Goal: Task Accomplishment & Management: Complete application form

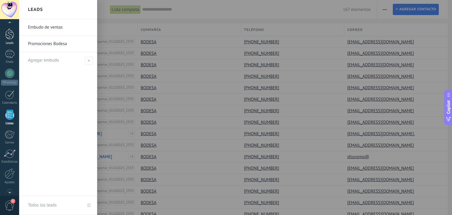
click at [9, 38] on div at bounding box center [9, 34] width 9 height 11
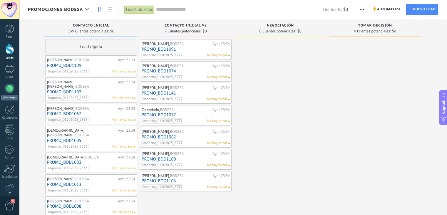
click at [11, 89] on div at bounding box center [9, 87] width 9 height 9
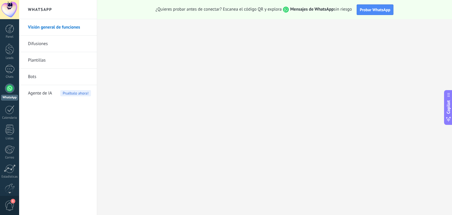
click at [46, 59] on link "Plantillas" at bounding box center [59, 60] width 63 height 16
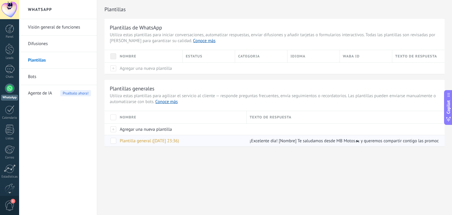
click at [156, 141] on span "Plantilla general (01.10.2025 23:36)" at bounding box center [149, 141] width 59 height 6
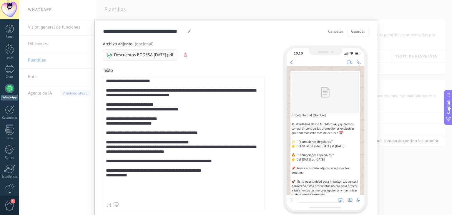
click at [336, 31] on span "Cancelar" at bounding box center [335, 31] width 15 height 4
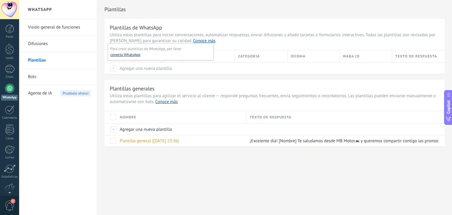
click at [133, 56] on button "conecta WhatsApp" at bounding box center [125, 55] width 30 height 6
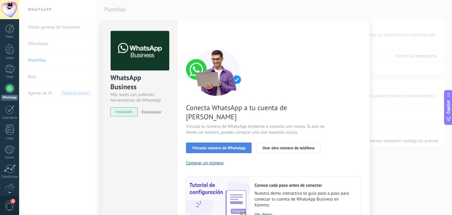
click at [223, 146] on span "Vincular número de WhatsApp" at bounding box center [218, 148] width 53 height 4
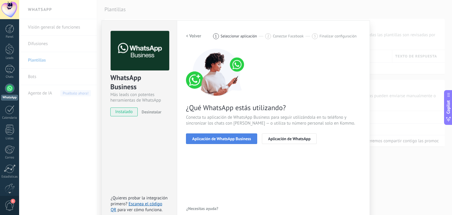
click at [227, 138] on span "Aplicación de WhatsApp Business" at bounding box center [221, 138] width 59 height 4
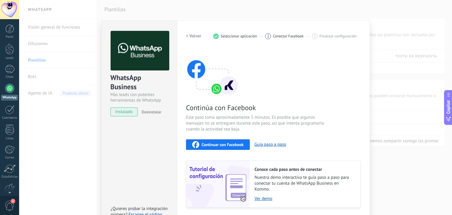
click at [220, 146] on span "Continuar con Facebook" at bounding box center [222, 144] width 42 height 4
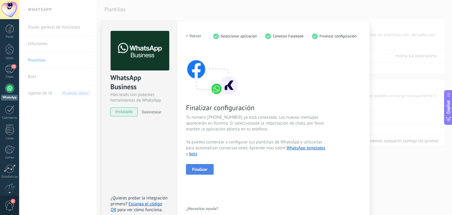
click at [208, 167] on button "Finalizar" at bounding box center [200, 169] width 28 height 11
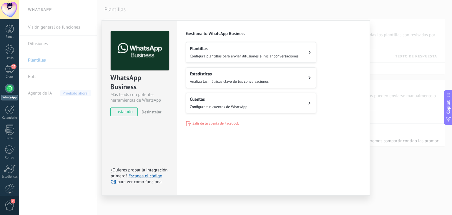
click at [385, 116] on div "WhatsApp Business Más leads con potentes herramientas de WhatsApp instalado Des…" at bounding box center [235, 107] width 432 height 215
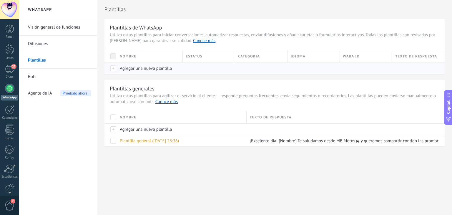
click at [134, 69] on span "Agregar una nueva plantilla" at bounding box center [146, 69] width 52 height 6
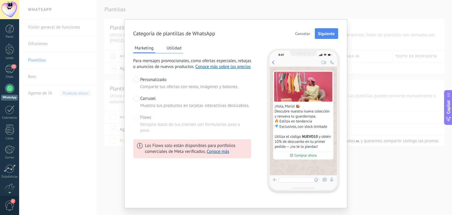
click at [301, 32] on span "Cancelar" at bounding box center [302, 33] width 15 height 4
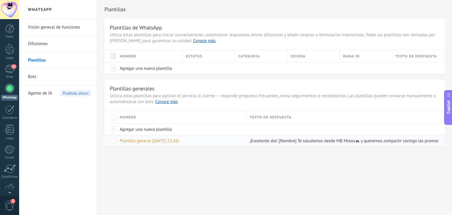
click at [11, 32] on div at bounding box center [9, 28] width 9 height 9
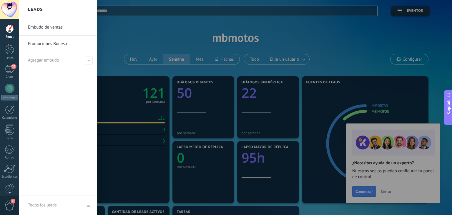
click at [42, 29] on link "Embudo de ventas" at bounding box center [59, 27] width 63 height 16
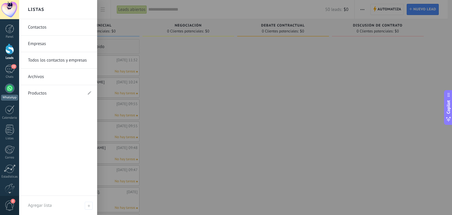
click at [6, 91] on div at bounding box center [9, 87] width 9 height 9
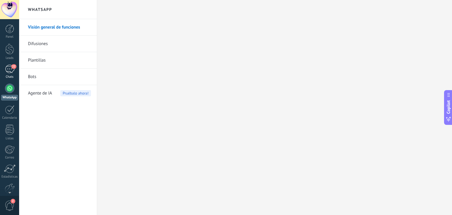
click at [11, 72] on div "22" at bounding box center [9, 69] width 9 height 9
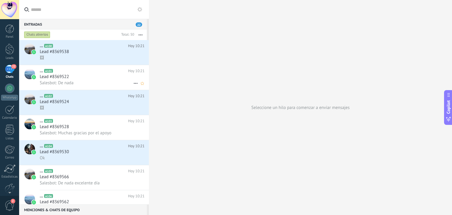
click at [103, 79] on div "Lead #8369522" at bounding box center [92, 77] width 105 height 6
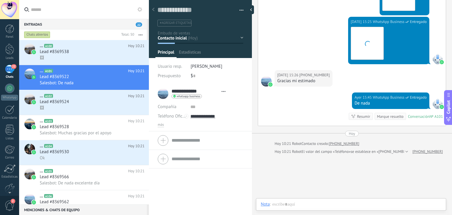
scroll to position [9, 0]
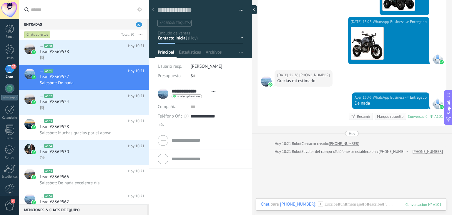
click at [251, 8] on div at bounding box center [252, 9] width 9 height 9
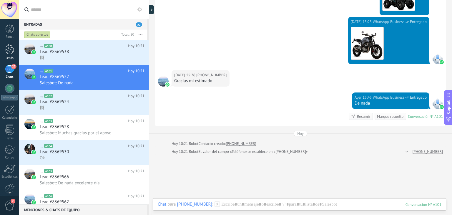
click at [13, 47] on div at bounding box center [9, 49] width 9 height 11
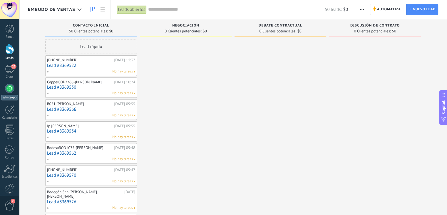
click at [9, 91] on div at bounding box center [9, 87] width 9 height 9
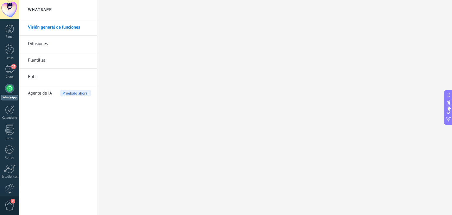
click at [40, 59] on link "Plantillas" at bounding box center [59, 60] width 63 height 16
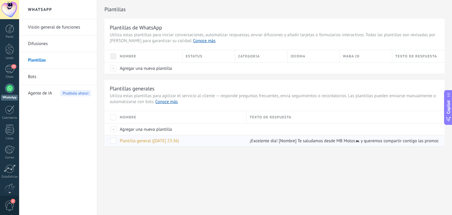
click at [162, 141] on span "Plantilla general (01.10.2025 23:36)" at bounding box center [149, 141] width 59 height 6
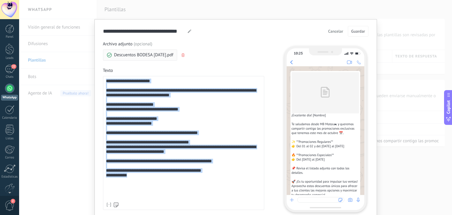
drag, startPoint x: 104, startPoint y: 81, endPoint x: 130, endPoint y: 199, distance: 120.1
click at [130, 199] on div "**********" at bounding box center [183, 138] width 155 height 121
copy div "**********"
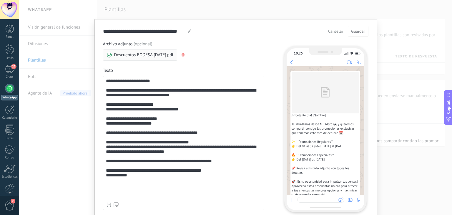
click at [64, 136] on div "**********" at bounding box center [235, 107] width 432 height 215
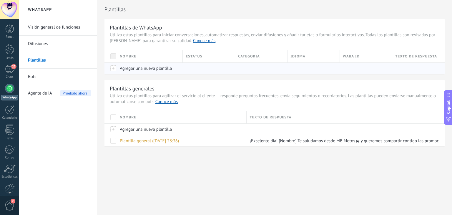
click at [114, 68] on div at bounding box center [110, 67] width 12 height 11
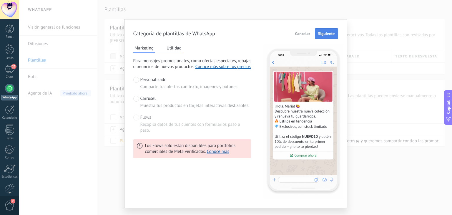
click at [327, 34] on span "Siguiente" at bounding box center [326, 33] width 17 height 4
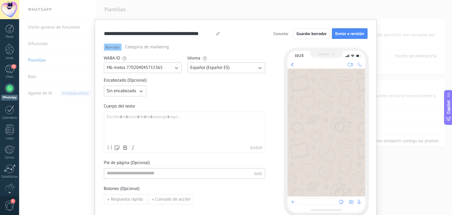
click at [141, 91] on icon "button" at bounding box center [141, 91] width 6 height 6
click at [133, 111] on span "Imagen o archivo" at bounding box center [123, 111] width 33 height 6
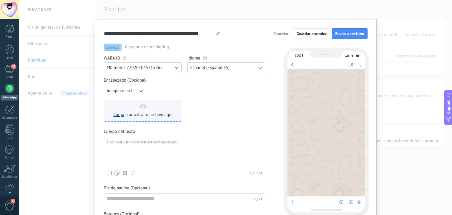
click at [115, 114] on link "Carga" at bounding box center [118, 115] width 11 height 6
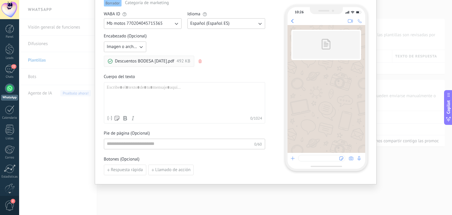
scroll to position [45, 0]
click at [160, 89] on div at bounding box center [184, 98] width 155 height 28
paste div
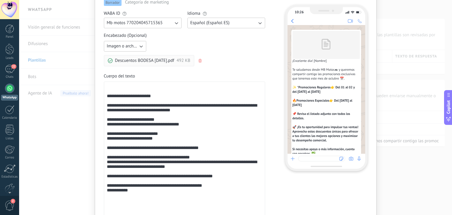
click at [133, 86] on div "**********" at bounding box center [184, 153] width 155 height 138
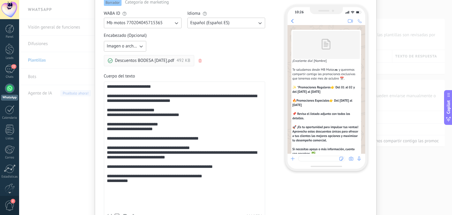
click at [116, 116] on div "**********" at bounding box center [184, 147] width 155 height 126
click at [164, 113] on div "**********" at bounding box center [184, 147] width 155 height 126
click at [114, 132] on div "**********" at bounding box center [184, 147] width 155 height 126
click at [165, 130] on div "**********" at bounding box center [184, 147] width 155 height 126
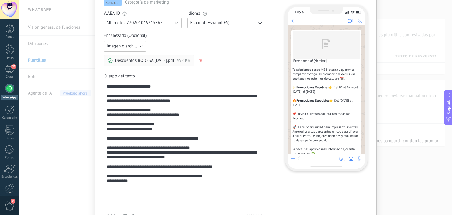
click at [218, 138] on div "**********" at bounding box center [184, 147] width 155 height 126
click at [107, 201] on div "**********" at bounding box center [184, 147] width 155 height 126
click at [131, 201] on div "**********" at bounding box center [184, 147] width 155 height 126
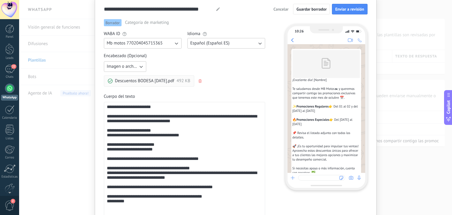
scroll to position [0, 0]
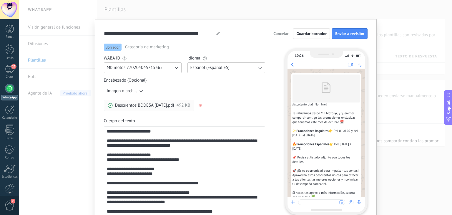
click at [162, 133] on div "**********" at bounding box center [184, 192] width 155 height 126
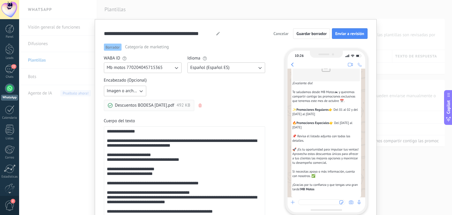
click at [143, 132] on div "**********" at bounding box center [184, 192] width 155 height 126
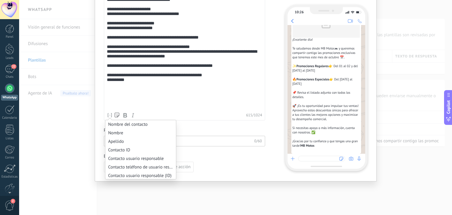
click at [109, 113] on icon at bounding box center [110, 115] width 6 height 6
click at [118, 132] on li "Nombre" at bounding box center [140, 132] width 71 height 9
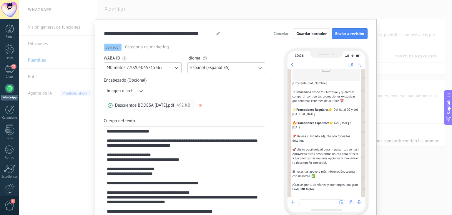
scroll to position [30, 0]
click at [349, 36] on button "Enviar a revisión" at bounding box center [349, 33] width 35 height 11
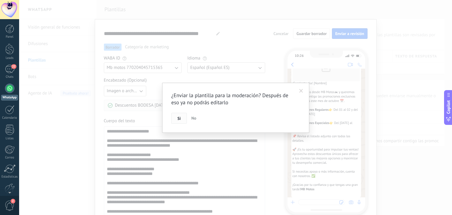
click at [178, 117] on span "Si" at bounding box center [178, 118] width 3 height 4
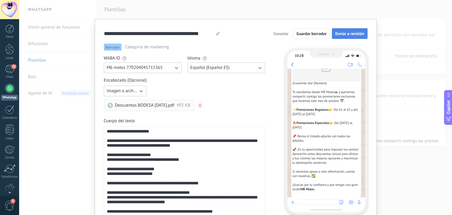
click at [352, 32] on span "Enviar a revisión" at bounding box center [349, 33] width 29 height 4
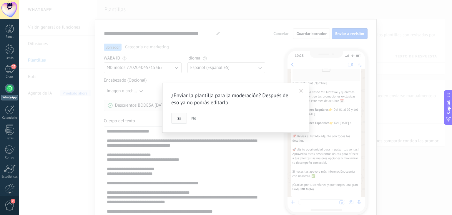
click at [181, 118] on button "Si" at bounding box center [179, 118] width 16 height 11
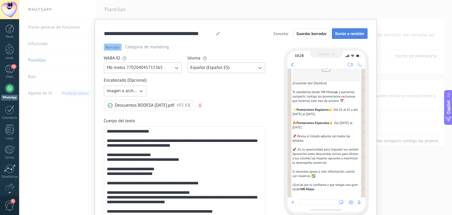
click at [349, 34] on span "Enviar a revisión" at bounding box center [349, 33] width 29 height 4
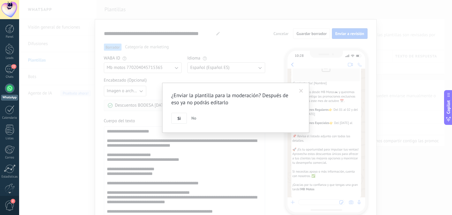
click at [195, 119] on span "No" at bounding box center [193, 117] width 5 height 5
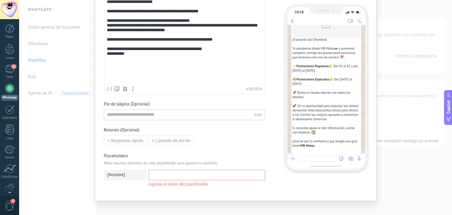
scroll to position [176, 0]
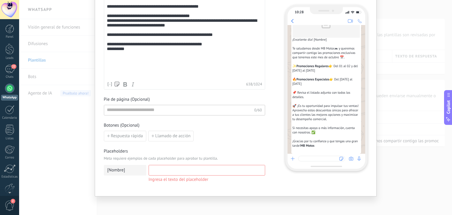
click at [162, 169] on input at bounding box center [207, 169] width 116 height 9
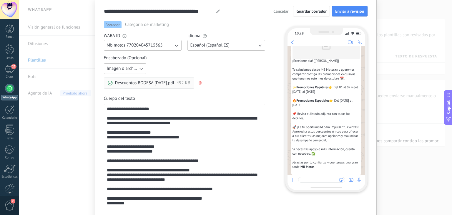
scroll to position [0, 0]
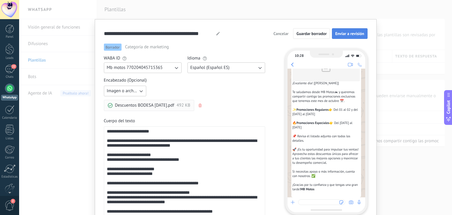
type input "********"
click at [342, 35] on span "Enviar a revisión" at bounding box center [349, 33] width 29 height 4
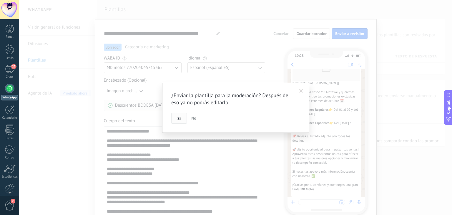
click at [180, 118] on span "Si" at bounding box center [178, 118] width 3 height 4
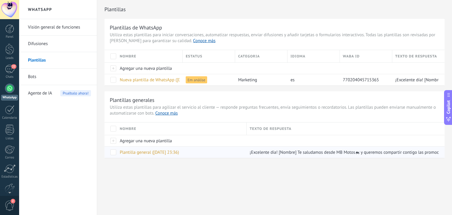
click at [115, 152] on span at bounding box center [113, 152] width 6 height 6
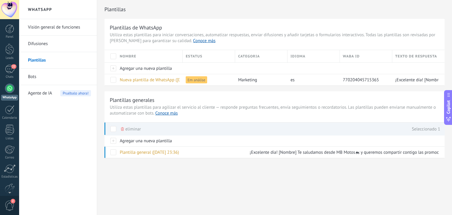
click at [130, 126] on span "eliminar" at bounding box center [133, 128] width 16 height 11
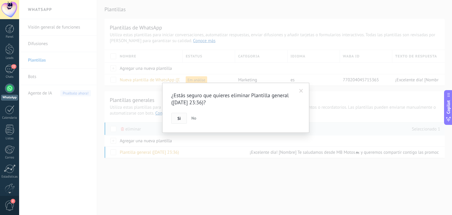
click at [179, 117] on span "Si" at bounding box center [178, 118] width 3 height 4
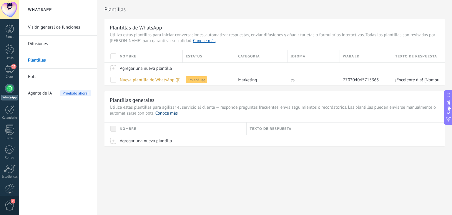
click at [174, 114] on link "Conoce más" at bounding box center [166, 113] width 22 height 6
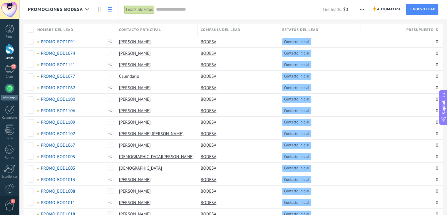
click at [7, 89] on div at bounding box center [9, 87] width 9 height 9
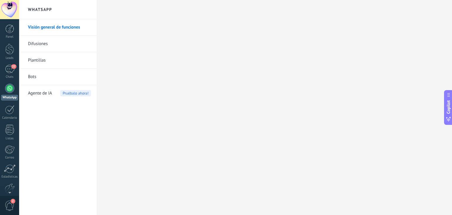
click at [41, 59] on link "Plantillas" at bounding box center [59, 60] width 63 height 16
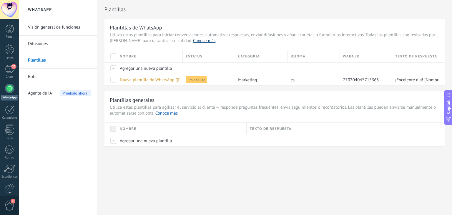
click at [193, 43] on link "Conoce más" at bounding box center [204, 41] width 22 height 6
click at [8, 88] on div at bounding box center [9, 87] width 9 height 9
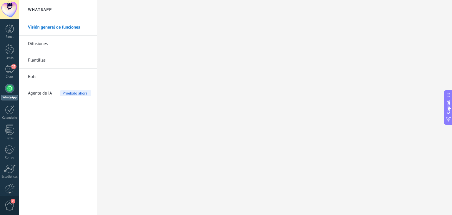
click at [39, 58] on link "Plantillas" at bounding box center [59, 60] width 63 height 16
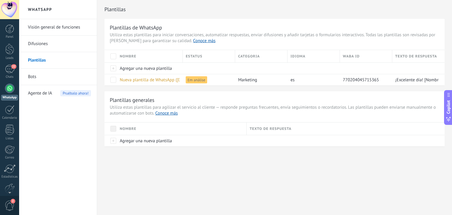
click at [42, 28] on link "Visión general de funciones" at bounding box center [59, 27] width 63 height 16
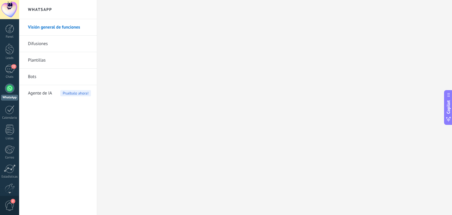
click at [35, 44] on link "Difusiones" at bounding box center [59, 44] width 63 height 16
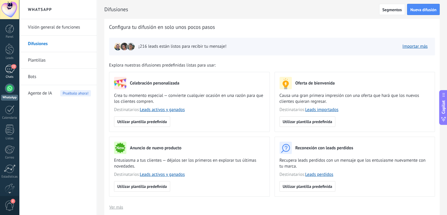
click at [13, 66] on span "22" at bounding box center [13, 66] width 5 height 5
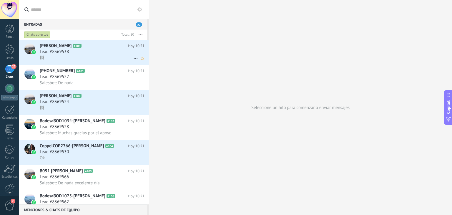
click at [113, 48] on h2 "Georgina Olivares A100" at bounding box center [84, 46] width 88 height 6
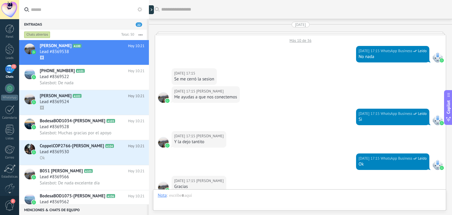
scroll to position [287, 0]
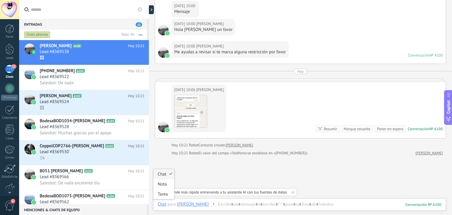
click at [162, 175] on div "Chat" at bounding box center [163, 174] width 21 height 10
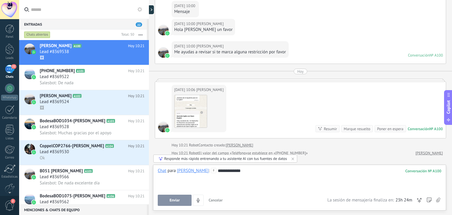
click at [175, 201] on span "Enviar" at bounding box center [174, 200] width 10 height 4
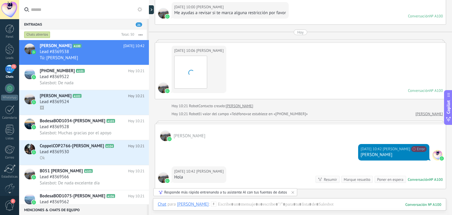
scroll to position [340, 0]
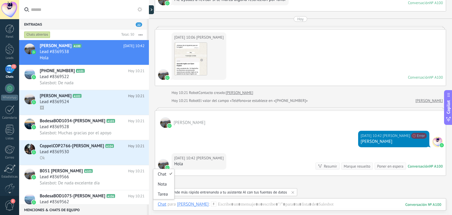
click at [159, 203] on div "Chat" at bounding box center [162, 203] width 9 height 5
click at [160, 177] on div "Chat" at bounding box center [163, 174] width 21 height 10
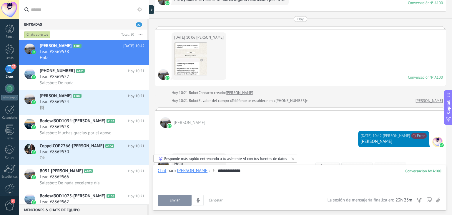
click at [179, 201] on span "Enviar" at bounding box center [174, 200] width 10 height 4
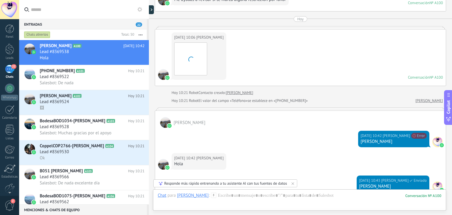
scroll to position [435, 0]
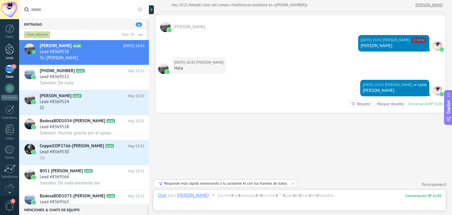
click at [12, 52] on div at bounding box center [9, 49] width 9 height 11
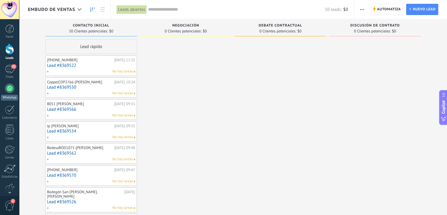
click at [12, 87] on div at bounding box center [9, 87] width 9 height 9
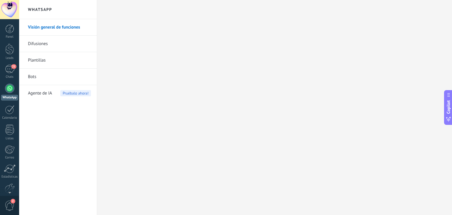
click at [39, 59] on link "Plantillas" at bounding box center [59, 60] width 63 height 16
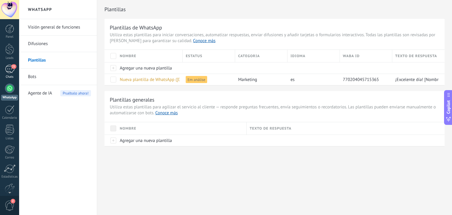
click at [11, 69] on div "21" at bounding box center [9, 69] width 9 height 9
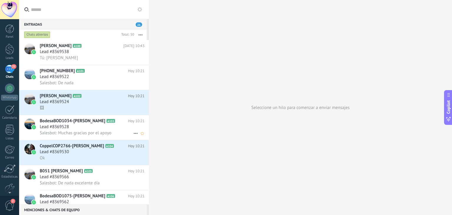
click at [68, 130] on span "Lead #8369528" at bounding box center [54, 127] width 29 height 6
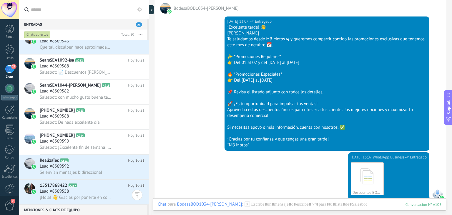
scroll to position [66, 0]
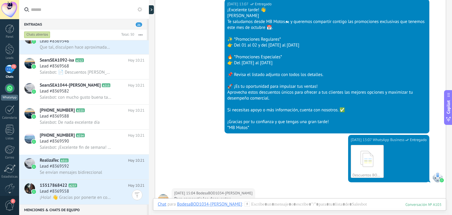
click at [7, 92] on link "WhatsApp" at bounding box center [9, 91] width 19 height 17
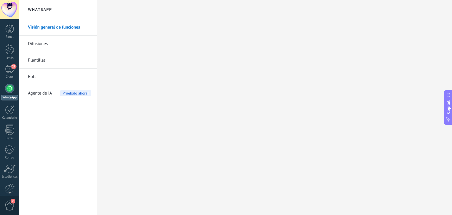
click at [37, 57] on link "Plantillas" at bounding box center [59, 60] width 63 height 16
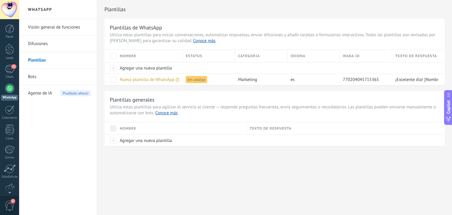
click at [36, 43] on link "Difusiones" at bounding box center [59, 44] width 63 height 16
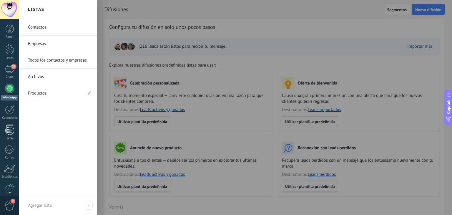
click at [12, 133] on div at bounding box center [9, 129] width 9 height 10
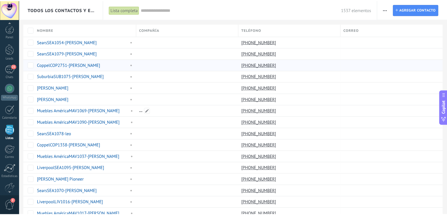
scroll to position [15, 0]
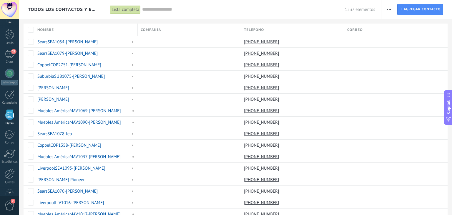
click at [87, 7] on span "Todos los contactos y empresas" at bounding box center [62, 10] width 68 height 6
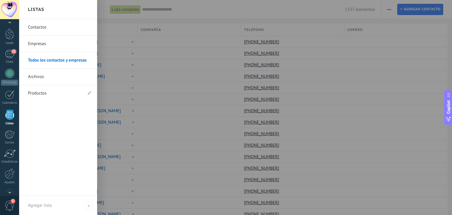
click at [42, 45] on link "Empresas" at bounding box center [59, 44] width 63 height 16
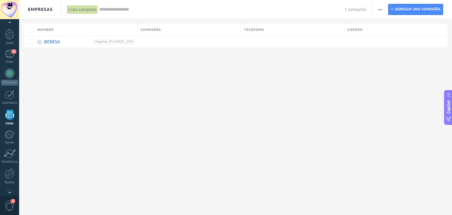
click at [47, 11] on span "Empresas" at bounding box center [40, 10] width 25 height 6
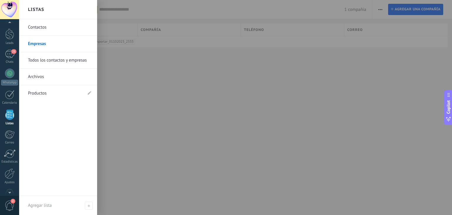
click at [51, 61] on link "Todos los contactos y empresas" at bounding box center [59, 60] width 63 height 16
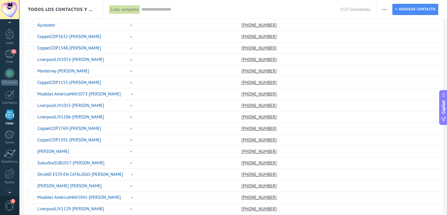
scroll to position [411, 0]
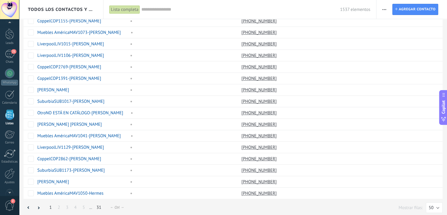
click at [96, 205] on link "31" at bounding box center [98, 206] width 11 height 11
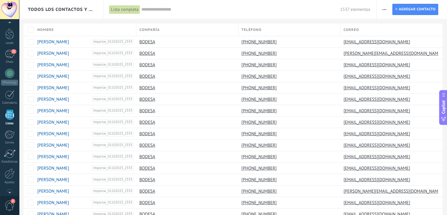
click at [181, 9] on input "text" at bounding box center [240, 9] width 199 height 6
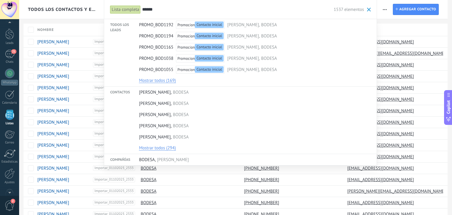
click at [165, 9] on input "******" at bounding box center [237, 9] width 191 height 6
type input "******"
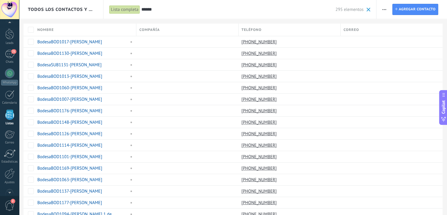
click at [153, 10] on input "******" at bounding box center [238, 9] width 194 height 6
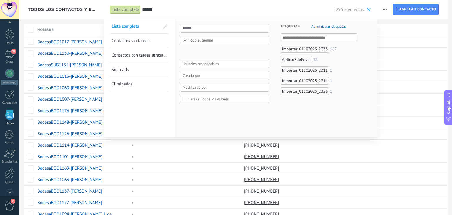
click at [211, 77] on div at bounding box center [222, 75] width 82 height 7
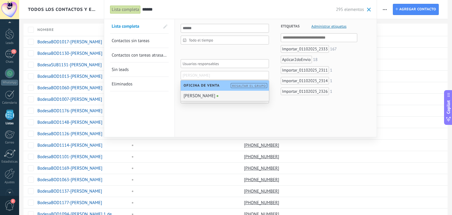
click at [213, 96] on div "[PERSON_NAME]" at bounding box center [225, 96] width 88 height 10
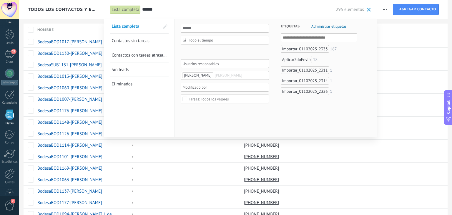
click at [368, 11] on span at bounding box center [369, 10] width 4 height 4
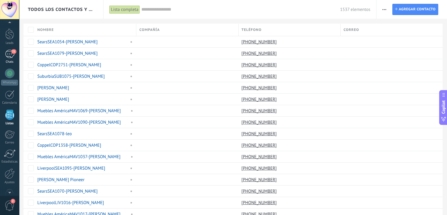
click at [11, 54] on div "21" at bounding box center [9, 54] width 9 height 9
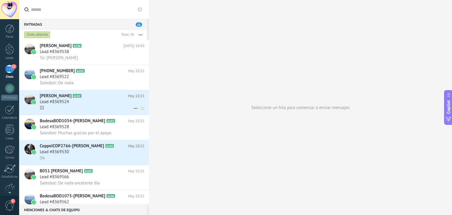
click at [73, 109] on div "🖼" at bounding box center [92, 108] width 105 height 6
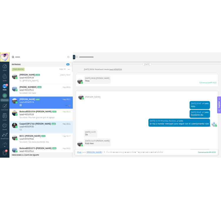
scroll to position [1060, 0]
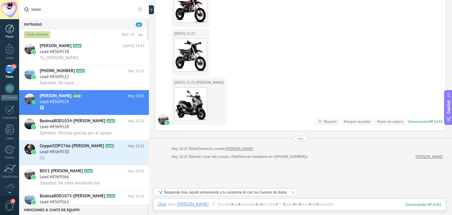
click at [11, 30] on div at bounding box center [9, 28] width 9 height 9
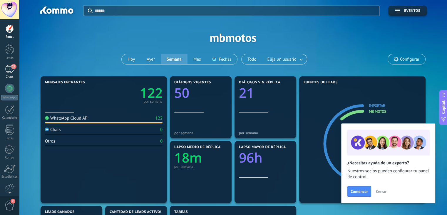
click at [8, 69] on div "21" at bounding box center [9, 69] width 9 height 9
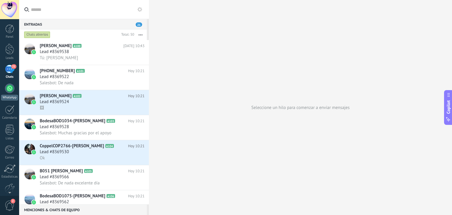
click at [8, 94] on link "WhatsApp" at bounding box center [9, 91] width 19 height 17
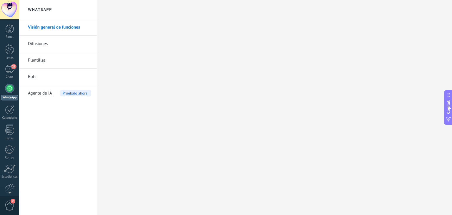
click at [36, 59] on link "Plantillas" at bounding box center [59, 60] width 63 height 16
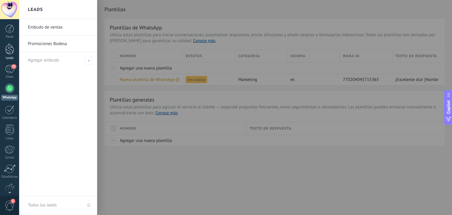
click at [10, 51] on div at bounding box center [9, 49] width 9 height 11
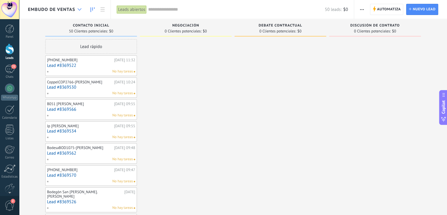
click at [79, 11] on div at bounding box center [80, 9] width 10 height 11
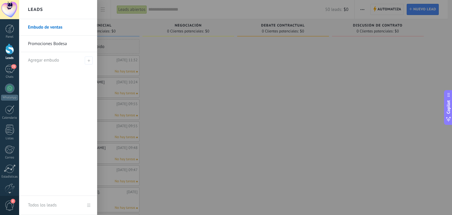
click at [66, 46] on link "Promociones Bodesa" at bounding box center [59, 44] width 63 height 16
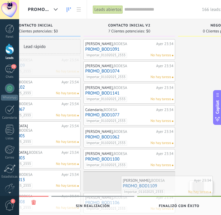
drag, startPoint x: 89, startPoint y: 62, endPoint x: 180, endPoint y: 179, distance: 148.1
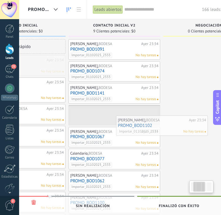
scroll to position [0, 58]
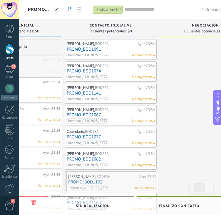
drag, startPoint x: 58, startPoint y: 63, endPoint x: 106, endPoint y: 179, distance: 125.6
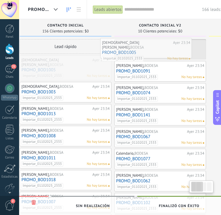
drag, startPoint x: 41, startPoint y: 67, endPoint x: 171, endPoint y: 50, distance: 130.8
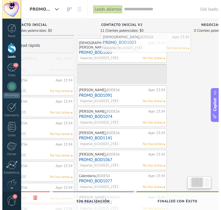
scroll to position [0, 53]
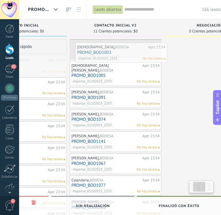
drag, startPoint x: 58, startPoint y: 69, endPoint x: 120, endPoint y: 57, distance: 63.5
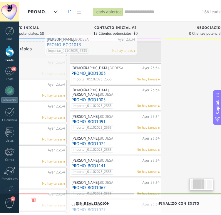
scroll to position [0, 41]
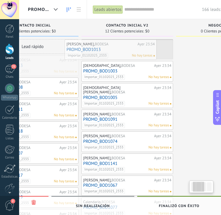
drag, startPoint x: 44, startPoint y: 69, endPoint x: 134, endPoint y: 53, distance: 91.4
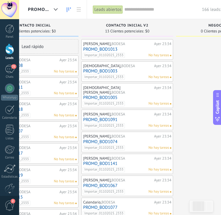
scroll to position [0, 36]
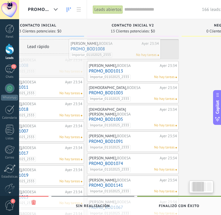
drag, startPoint x: 53, startPoint y: 66, endPoint x: 119, endPoint y: 60, distance: 66.1
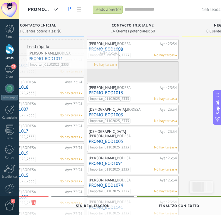
scroll to position [0, 31]
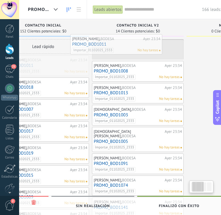
drag, startPoint x: 62, startPoint y: 72, endPoint x: 145, endPoint y: 51, distance: 85.9
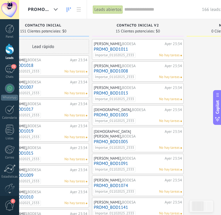
scroll to position [0, 22]
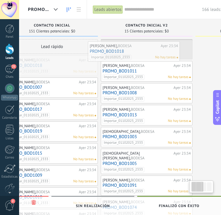
drag, startPoint x: 47, startPoint y: 70, endPoint x: 140, endPoint y: 56, distance: 94.3
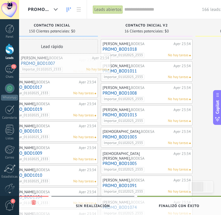
scroll to position [0, 11]
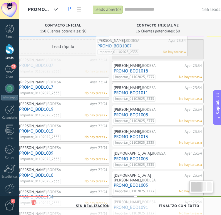
drag, startPoint x: 73, startPoint y: 69, endPoint x: 162, endPoint y: 49, distance: 91.7
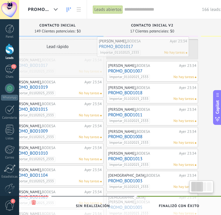
drag, startPoint x: 80, startPoint y: 71, endPoint x: 160, endPoint y: 53, distance: 82.4
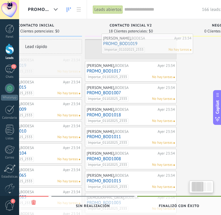
drag, startPoint x: 59, startPoint y: 71, endPoint x: 155, endPoint y: 50, distance: 98.3
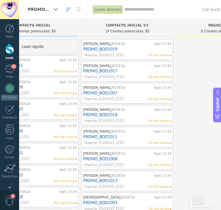
scroll to position [0, 31]
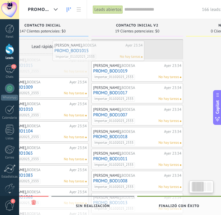
drag, startPoint x: 59, startPoint y: 69, endPoint x: 125, endPoint y: 54, distance: 67.5
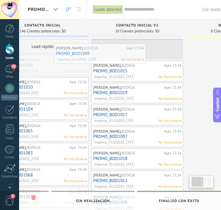
scroll to position [0, 21]
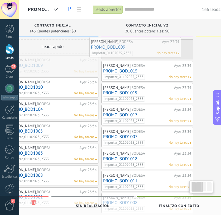
drag, startPoint x: 66, startPoint y: 70, endPoint x: 158, endPoint y: 52, distance: 94.0
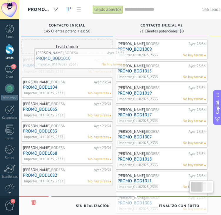
scroll to position [0, 0]
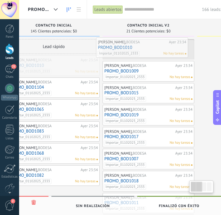
drag, startPoint x: 74, startPoint y: 65, endPoint x: 170, endPoint y: 48, distance: 97.1
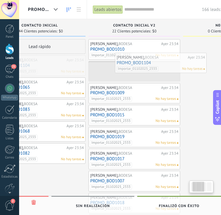
scroll to position [0, 43]
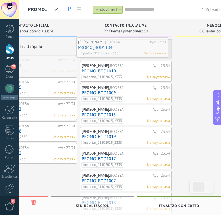
drag, startPoint x: 51, startPoint y: 63, endPoint x: 120, endPoint y: 45, distance: 70.8
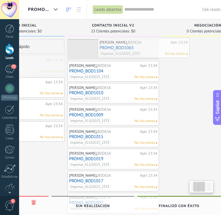
drag, startPoint x: 40, startPoint y: 66, endPoint x: 152, endPoint y: 49, distance: 112.8
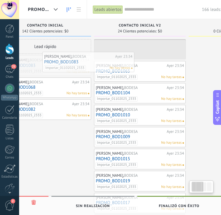
scroll to position [0, 22]
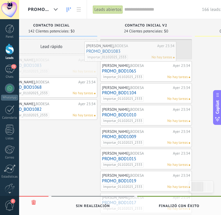
drag, startPoint x: 45, startPoint y: 59, endPoint x: 157, endPoint y: 45, distance: 112.9
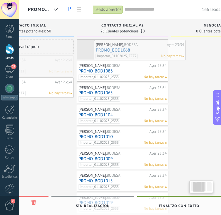
scroll to position [0, 49]
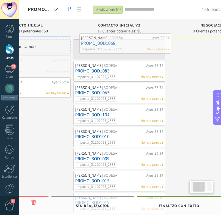
drag, startPoint x: 64, startPoint y: 61, endPoint x: 137, endPoint y: 39, distance: 77.0
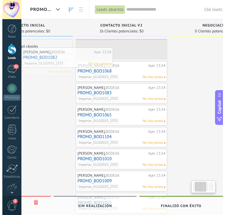
scroll to position [0, 39]
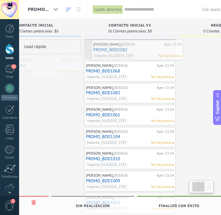
drag, startPoint x: 45, startPoint y: 62, endPoint x: 155, endPoint y: 45, distance: 111.2
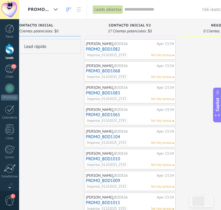
click at [97, 72] on link "PROMO_BOD1068" at bounding box center [130, 71] width 88 height 5
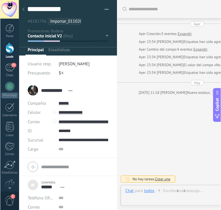
scroll to position [6, 0]
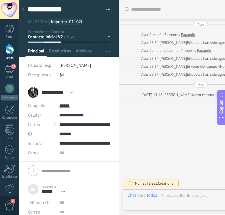
click at [25, 11] on div at bounding box center [23, 9] width 8 height 11
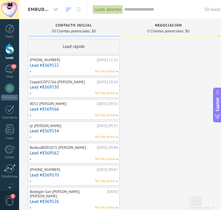
click at [56, 6] on div at bounding box center [56, 9] width 10 height 11
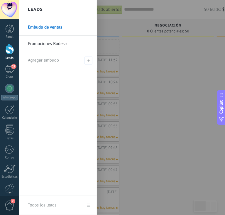
click at [54, 44] on link "Promociones Bodesa" at bounding box center [59, 44] width 63 height 16
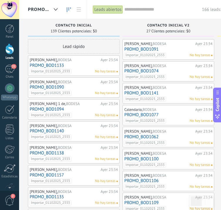
click at [198, 35] on div "Contacto inicial V2 27 Clientes potenciales: $0" at bounding box center [169, 27] width 92 height 17
click at [195, 36] on div "Contacto inicial V2 27 Clientes potenciales: $0" at bounding box center [169, 29] width 92 height 20
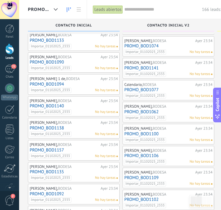
scroll to position [23, 0]
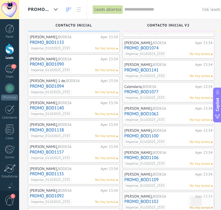
drag, startPoint x: 219, startPoint y: 52, endPoint x: 221, endPoint y: 40, distance: 12.2
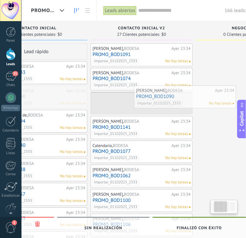
scroll to position [0, 53]
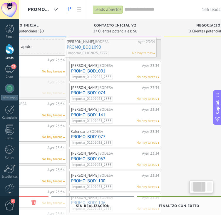
drag, startPoint x: 80, startPoint y: 87, endPoint x: 117, endPoint y: 47, distance: 54.5
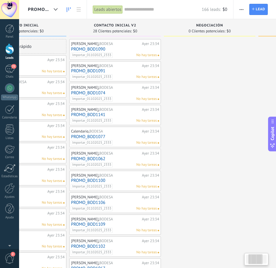
scroll to position [6, 0]
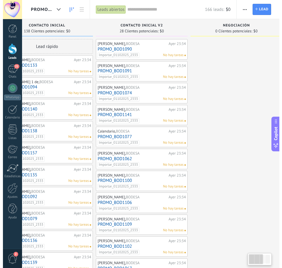
scroll to position [0, 0]
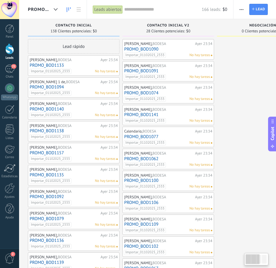
drag, startPoint x: 187, startPoint y: 211, endPoint x: 259, endPoint y: 216, distance: 71.9
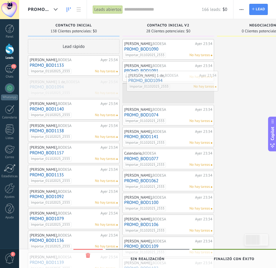
drag, startPoint x: 82, startPoint y: 90, endPoint x: 181, endPoint y: 83, distance: 99.0
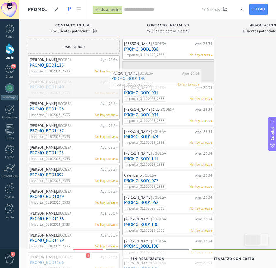
drag, startPoint x: 91, startPoint y: 87, endPoint x: 173, endPoint y: 78, distance: 81.9
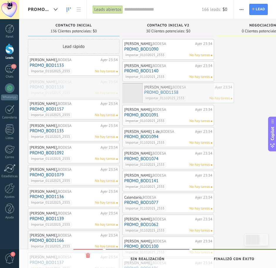
drag, startPoint x: 79, startPoint y: 87, endPoint x: 194, endPoint y: 92, distance: 114.8
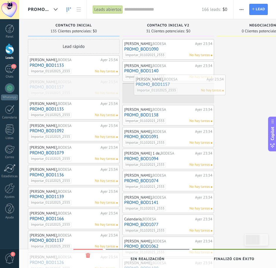
drag, startPoint x: 88, startPoint y: 90, endPoint x: 195, endPoint y: 87, distance: 106.8
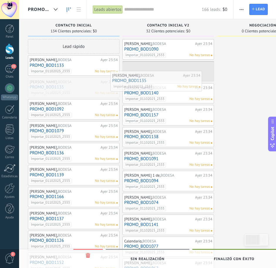
drag, startPoint x: 105, startPoint y: 86, endPoint x: 187, endPoint y: 80, distance: 82.6
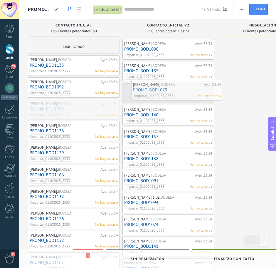
drag, startPoint x: 81, startPoint y: 111, endPoint x: 185, endPoint y: 91, distance: 105.2
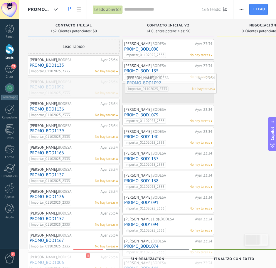
drag, startPoint x: 91, startPoint y: 91, endPoint x: 188, endPoint y: 87, distance: 97.4
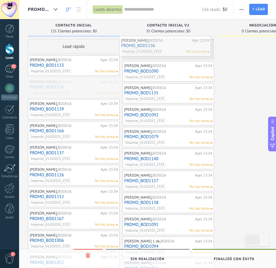
drag, startPoint x: 101, startPoint y: 87, endPoint x: 193, endPoint y: 46, distance: 100.4
drag, startPoint x: 78, startPoint y: 86, endPoint x: 162, endPoint y: 46, distance: 92.8
drag, startPoint x: 89, startPoint y: 91, endPoint x: 178, endPoint y: 51, distance: 97.1
drag, startPoint x: 93, startPoint y: 84, endPoint x: 198, endPoint y: 46, distance: 111.2
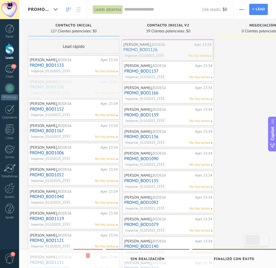
drag, startPoint x: 98, startPoint y: 87, endPoint x: 192, endPoint y: 49, distance: 100.9
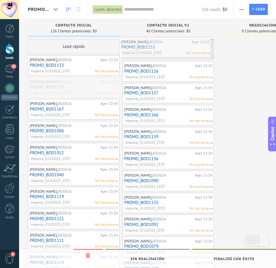
drag, startPoint x: 85, startPoint y: 86, endPoint x: 176, endPoint y: 46, distance: 100.1
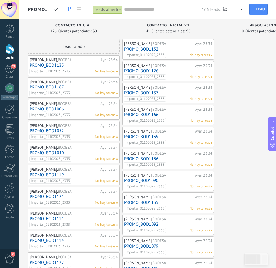
click at [100, 67] on link "PROMO_BOD1133" at bounding box center [74, 65] width 88 height 5
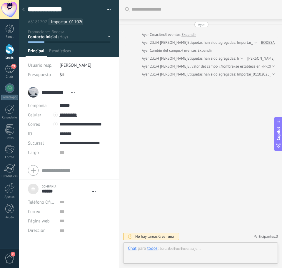
type textarea "***"
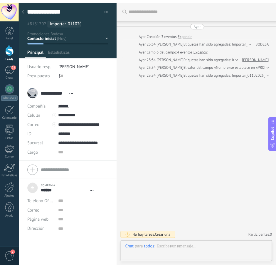
scroll to position [6, 0]
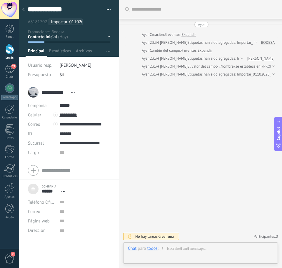
click at [25, 11] on div at bounding box center [23, 9] width 8 height 11
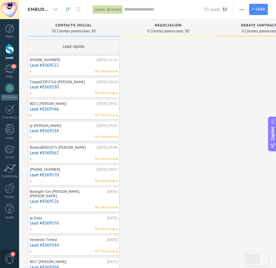
click at [55, 13] on div at bounding box center [56, 9] width 10 height 11
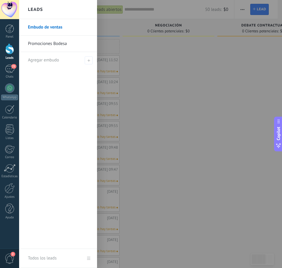
click at [51, 43] on link "Promociones Bodesa" at bounding box center [59, 44] width 63 height 16
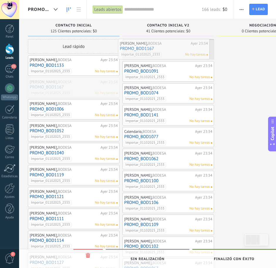
drag, startPoint x: 74, startPoint y: 90, endPoint x: 165, endPoint y: 51, distance: 98.1
drag, startPoint x: 59, startPoint y: 86, endPoint x: 157, endPoint y: 47, distance: 104.7
drag, startPoint x: 78, startPoint y: 88, endPoint x: 178, endPoint y: 49, distance: 106.8
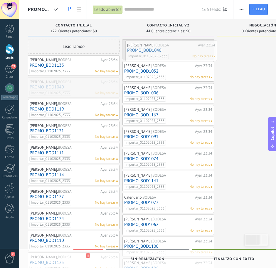
drag, startPoint x: 66, startPoint y: 86, endPoint x: 164, endPoint y: 49, distance: 104.3
drag, startPoint x: 73, startPoint y: 86, endPoint x: 162, endPoint y: 48, distance: 96.3
drag, startPoint x: 64, startPoint y: 85, endPoint x: 158, endPoint y: 46, distance: 101.8
drag, startPoint x: 71, startPoint y: 85, endPoint x: 172, endPoint y: 46, distance: 107.9
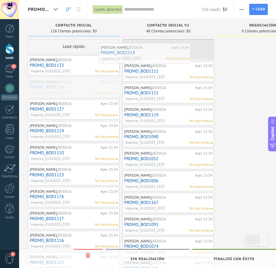
drag, startPoint x: 91, startPoint y: 85, endPoint x: 148, endPoint y: 60, distance: 61.9
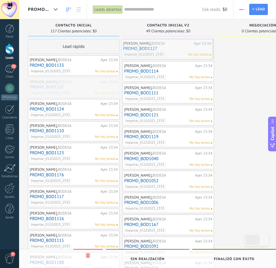
drag, startPoint x: 84, startPoint y: 89, endPoint x: 177, endPoint y: 50, distance: 100.8
drag, startPoint x: 80, startPoint y: 87, endPoint x: 167, endPoint y: 49, distance: 94.8
drag, startPoint x: 81, startPoint y: 88, endPoint x: 166, endPoint y: 49, distance: 93.3
drag, startPoint x: 76, startPoint y: 89, endPoint x: 161, endPoint y: 51, distance: 93.2
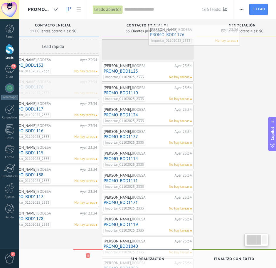
scroll to position [0, 30]
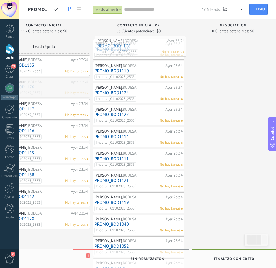
drag, startPoint x: 64, startPoint y: 87, endPoint x: 131, endPoint y: 46, distance: 78.4
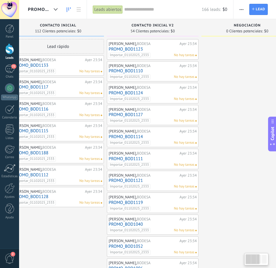
scroll to position [0, 0]
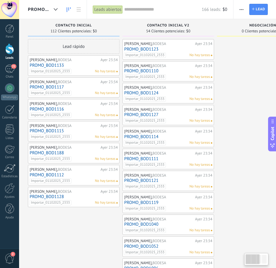
drag, startPoint x: 60, startPoint y: 238, endPoint x: 121, endPoint y: 238, distance: 61.2
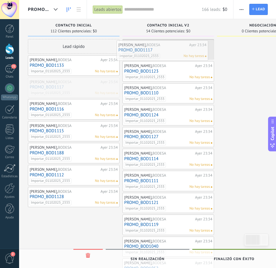
drag, startPoint x: 79, startPoint y: 89, endPoint x: 168, endPoint y: 52, distance: 96.2
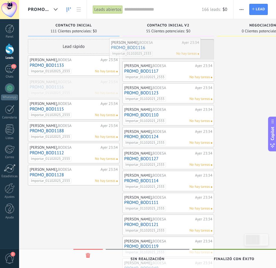
drag, startPoint x: 98, startPoint y: 76, endPoint x: 141, endPoint y: 65, distance: 44.4
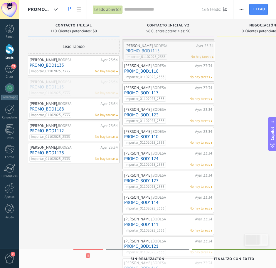
drag, startPoint x: 82, startPoint y: 83, endPoint x: 178, endPoint y: 46, distance: 102.3
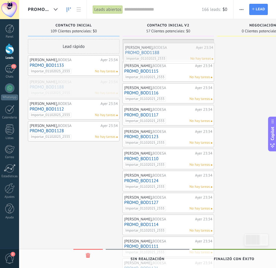
drag, startPoint x: 74, startPoint y: 84, endPoint x: 169, endPoint y: 49, distance: 101.6
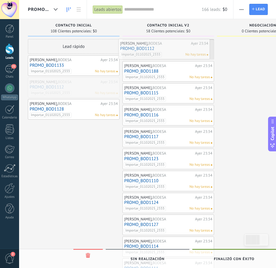
drag, startPoint x: 86, startPoint y: 85, endPoint x: 176, endPoint y: 46, distance: 98.7
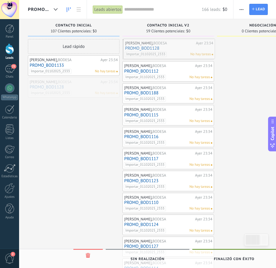
drag, startPoint x: 81, startPoint y: 85, endPoint x: 180, endPoint y: 46, distance: 106.1
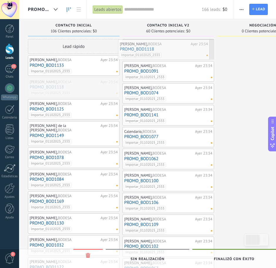
drag, startPoint x: 78, startPoint y: 86, endPoint x: 169, endPoint y: 49, distance: 97.9
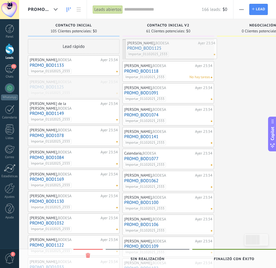
drag, startPoint x: 81, startPoint y: 83, endPoint x: 178, endPoint y: 45, distance: 105.0
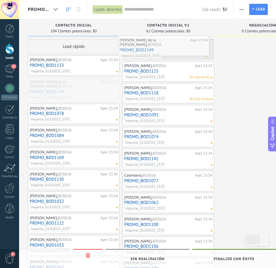
drag, startPoint x: 86, startPoint y: 90, endPoint x: 138, endPoint y: 74, distance: 55.2
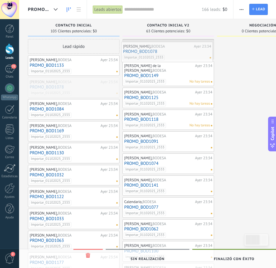
drag, startPoint x: 87, startPoint y: 87, endPoint x: 180, endPoint y: 51, distance: 100.1
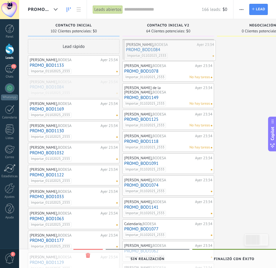
drag, startPoint x: 89, startPoint y: 89, endPoint x: 185, endPoint y: 51, distance: 103.1
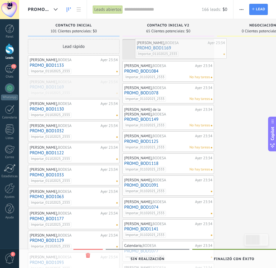
drag, startPoint x: 81, startPoint y: 86, endPoint x: 188, endPoint y: 47, distance: 113.9
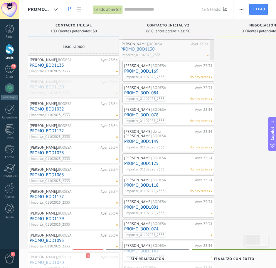
drag, startPoint x: 88, startPoint y: 84, endPoint x: 178, endPoint y: 47, distance: 98.1
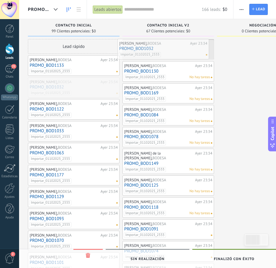
drag, startPoint x: 80, startPoint y: 84, endPoint x: 170, endPoint y: 46, distance: 97.6
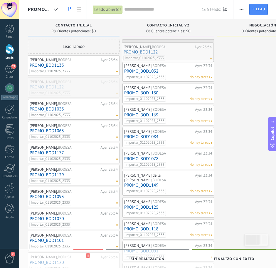
drag, startPoint x: 73, startPoint y: 84, endPoint x: 167, endPoint y: 49, distance: 100.7
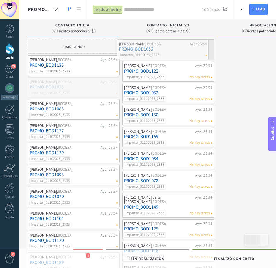
drag, startPoint x: 83, startPoint y: 87, endPoint x: 172, endPoint y: 49, distance: 97.1
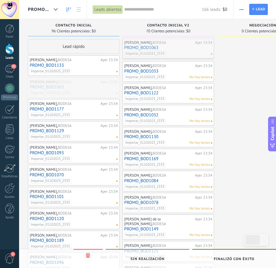
drag, startPoint x: 82, startPoint y: 89, endPoint x: 177, endPoint y: 50, distance: 102.4
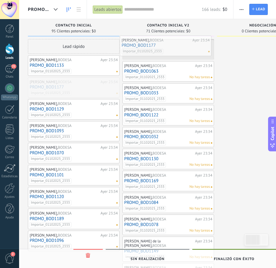
drag, startPoint x: 84, startPoint y: 88, endPoint x: 142, endPoint y: 71, distance: 60.7
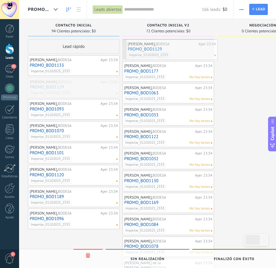
drag, startPoint x: 89, startPoint y: 87, endPoint x: 188, endPoint y: 49, distance: 105.3
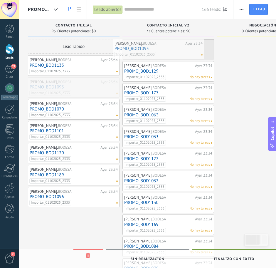
drag, startPoint x: 88, startPoint y: 87, endPoint x: 173, endPoint y: 48, distance: 93.3
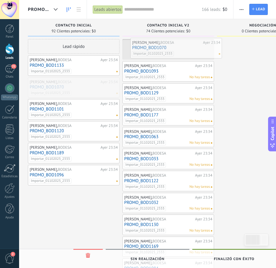
drag, startPoint x: 77, startPoint y: 84, endPoint x: 180, endPoint y: 45, distance: 110.5
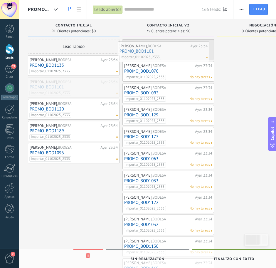
drag, startPoint x: 87, startPoint y: 85, endPoint x: 177, endPoint y: 49, distance: 96.7
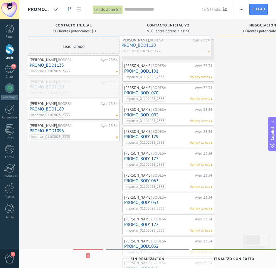
drag, startPoint x: 85, startPoint y: 88, endPoint x: 178, endPoint y: 46, distance: 101.3
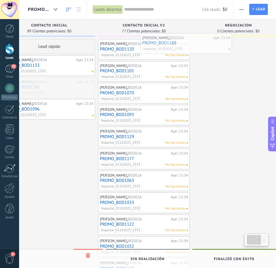
scroll to position [0, 28]
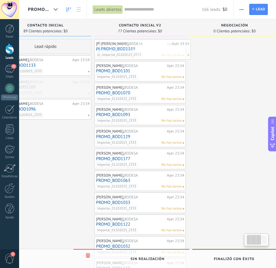
drag, startPoint x: 76, startPoint y: 89, endPoint x: 147, endPoint y: 51, distance: 81.0
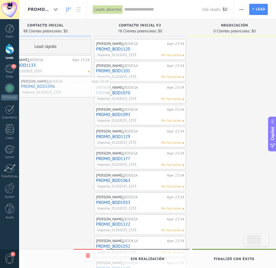
scroll to position [0, 19]
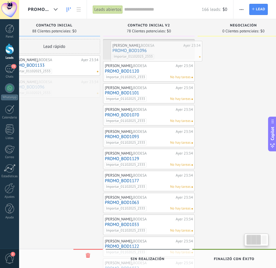
drag, startPoint x: 51, startPoint y: 90, endPoint x: 162, endPoint y: 53, distance: 116.7
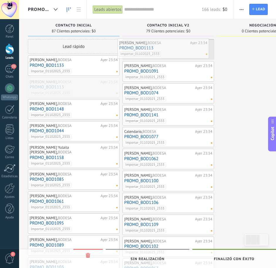
drag, startPoint x: 88, startPoint y: 88, endPoint x: 178, endPoint y: 49, distance: 98.2
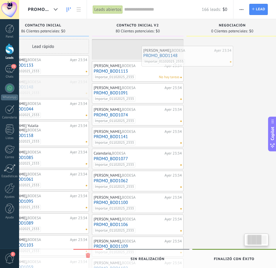
scroll to position [0, 34]
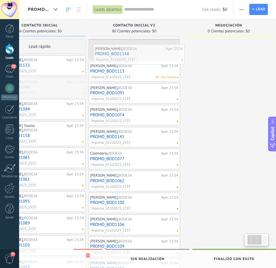
drag, startPoint x: 84, startPoint y: 85, endPoint x: 150, endPoint y: 49, distance: 75.0
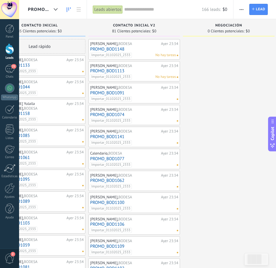
scroll to position [0, 0]
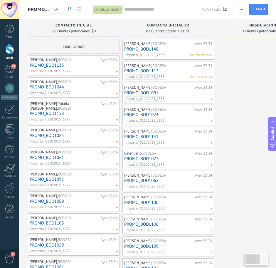
drag, startPoint x: 203, startPoint y: 233, endPoint x: 257, endPoint y: 220, distance: 54.8
click at [276, 232] on html ".abecls-1,.abecls-2{fill-rule:evenodd}.abecls-2{fill:#fff} .abhcls-1{fill:none}…" at bounding box center [138, 134] width 276 height 268
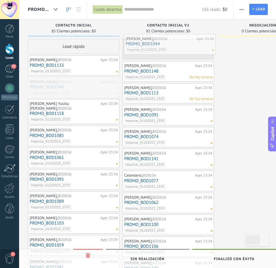
drag, startPoint x: 88, startPoint y: 88, endPoint x: 185, endPoint y: 45, distance: 105.4
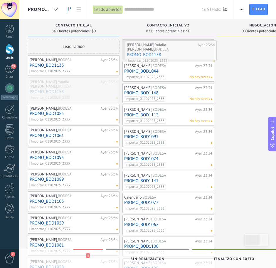
drag, startPoint x: 72, startPoint y: 88, endPoint x: 168, endPoint y: 53, distance: 102.5
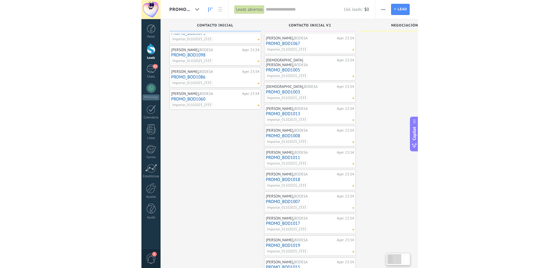
scroll to position [310, 0]
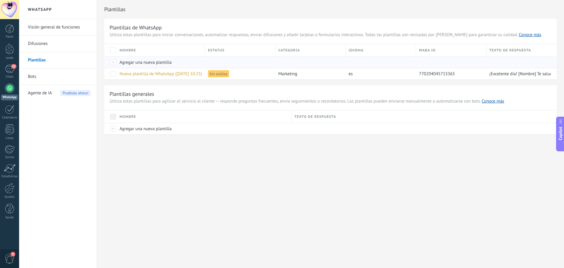
click at [158, 63] on span "Agregar una nueva plantilla" at bounding box center [146, 63] width 52 height 6
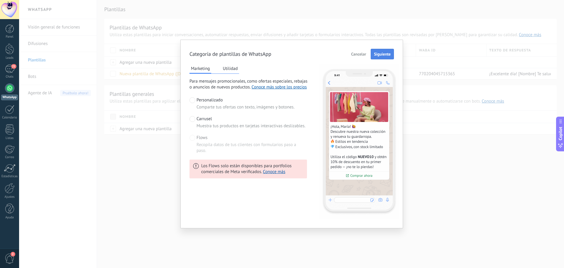
click at [381, 54] on span "Siguiente" at bounding box center [382, 54] width 17 height 4
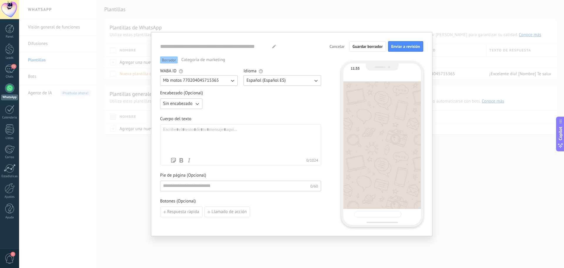
type input "**********"
click at [197, 133] on div at bounding box center [240, 141] width 155 height 28
paste div
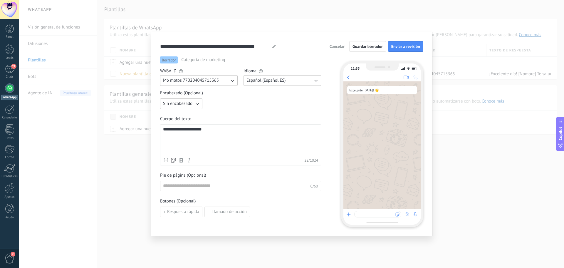
click at [198, 105] on icon "button" at bounding box center [197, 104] width 6 height 6
click at [191, 124] on span "Imagen o archivo" at bounding box center [179, 124] width 33 height 6
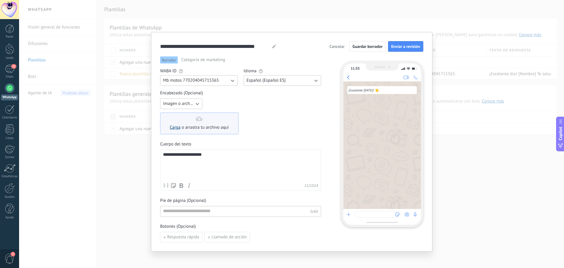
click at [176, 128] on link "Carga" at bounding box center [175, 128] width 11 height 6
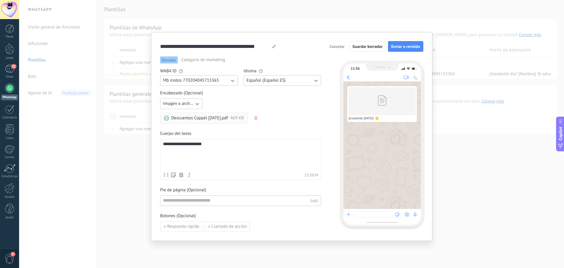
click at [222, 150] on div "**********" at bounding box center [240, 156] width 155 height 28
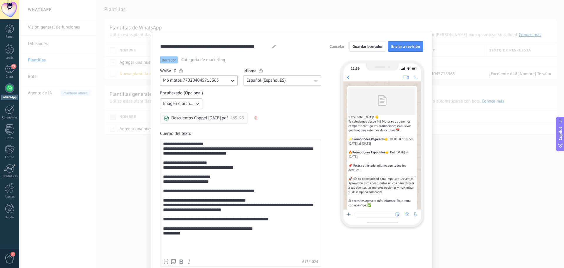
click at [220, 144] on div "**********" at bounding box center [240, 199] width 155 height 115
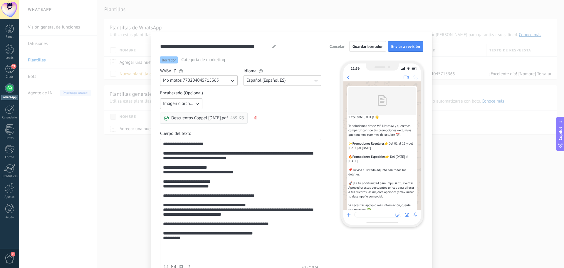
click at [220, 144] on div "**********" at bounding box center [240, 202] width 155 height 120
click at [165, 265] on icon at bounding box center [166, 267] width 6 height 6
click at [166, 267] on icon at bounding box center [166, 267] width 6 height 6
click at [164, 266] on icon at bounding box center [166, 267] width 6 height 6
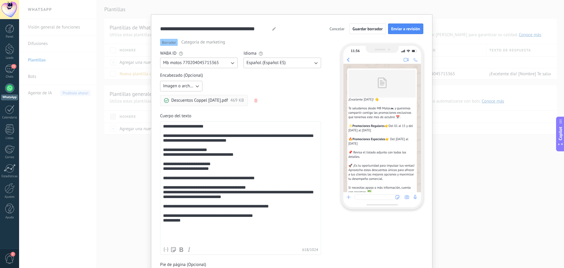
scroll to position [24, 0]
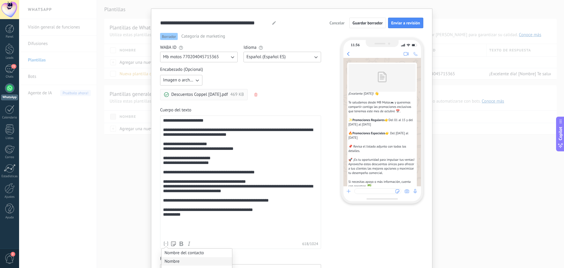
click at [174, 262] on li "Nombre" at bounding box center [197, 261] width 71 height 9
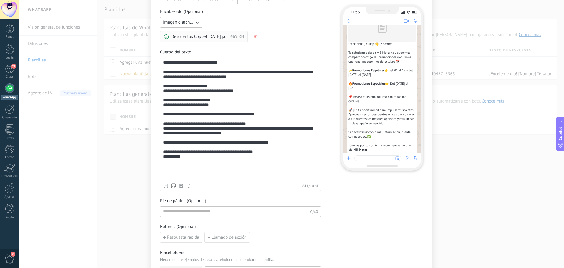
scroll to position [104, 0]
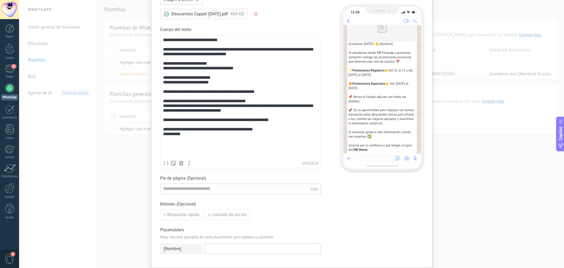
click at [211, 248] on input at bounding box center [263, 248] width 116 height 9
type input "*"
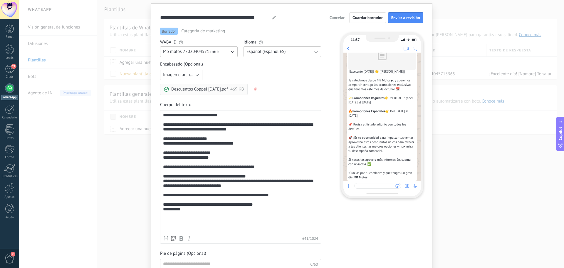
scroll to position [0, 0]
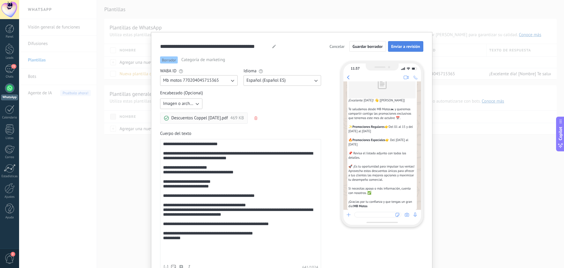
type input "********"
click at [402, 48] on span "Enviar a revisión" at bounding box center [406, 46] width 29 height 4
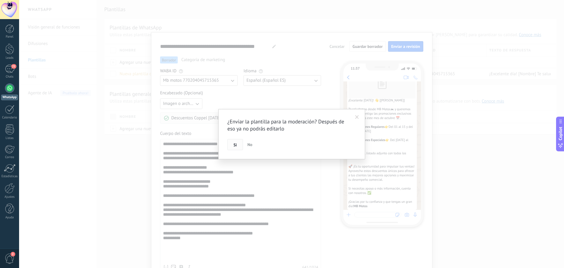
click at [233, 144] on button "Si" at bounding box center [236, 144] width 16 height 11
